Goal: Task Accomplishment & Management: Manage account settings

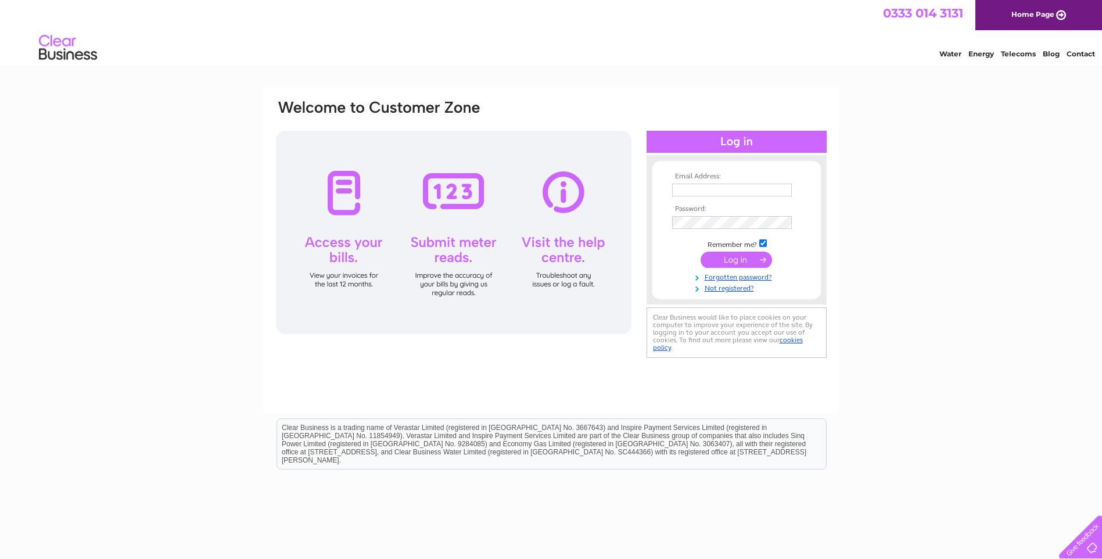
type input "[EMAIL_ADDRESS][DOMAIN_NAME]"
click at [722, 264] on input "submit" at bounding box center [736, 260] width 71 height 16
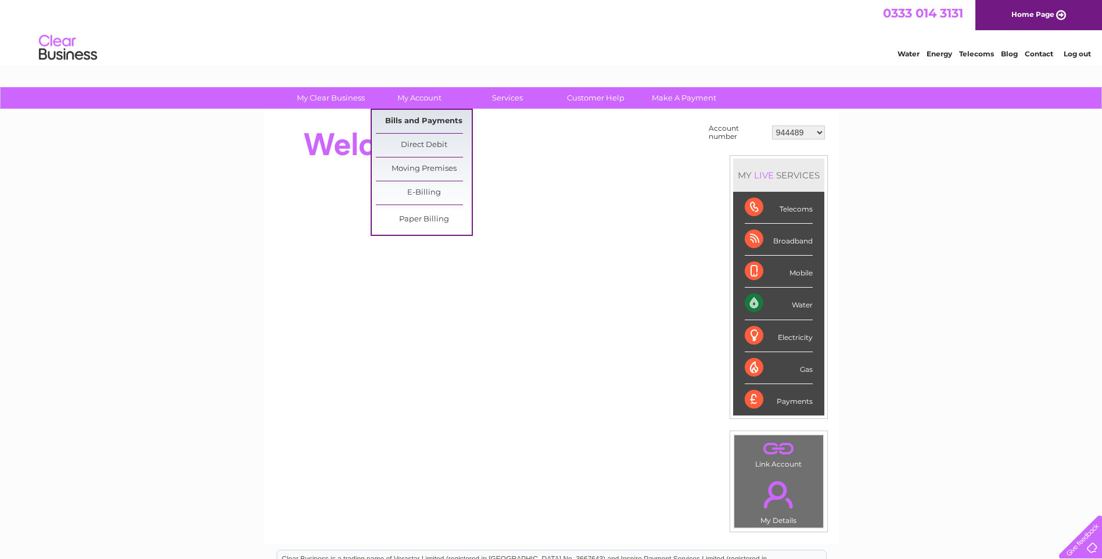
click at [412, 123] on link "Bills and Payments" at bounding box center [424, 121] width 96 height 23
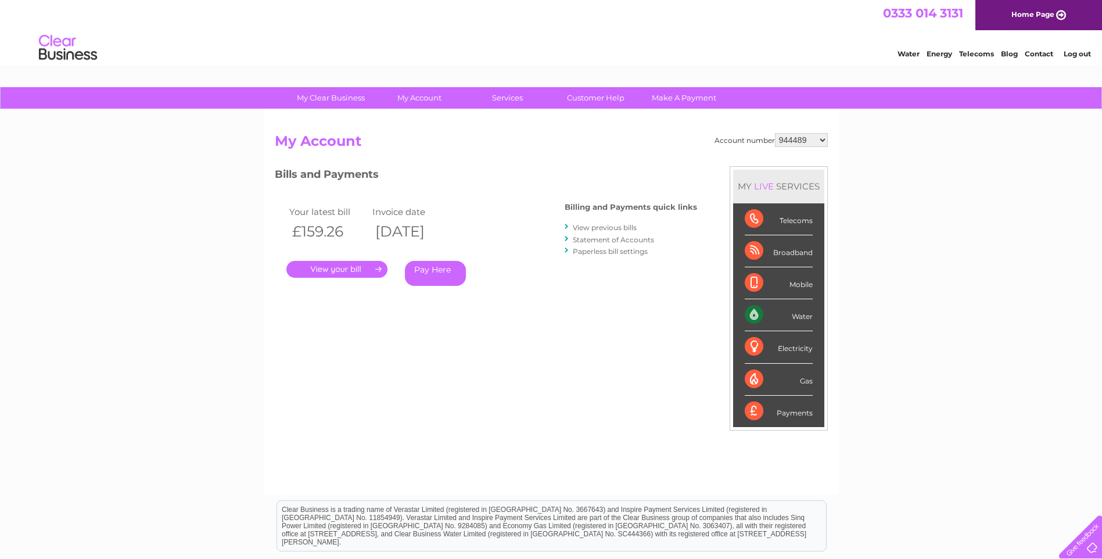
click at [365, 270] on link "." at bounding box center [336, 269] width 101 height 17
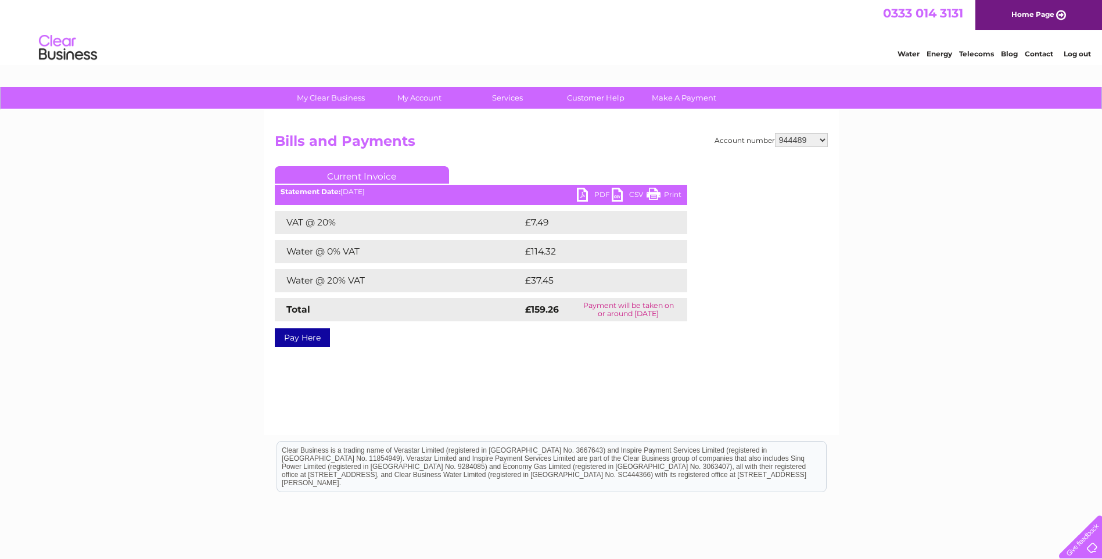
click at [579, 196] on link "PDF" at bounding box center [594, 196] width 35 height 17
